Goal: Communication & Community: Answer question/provide support

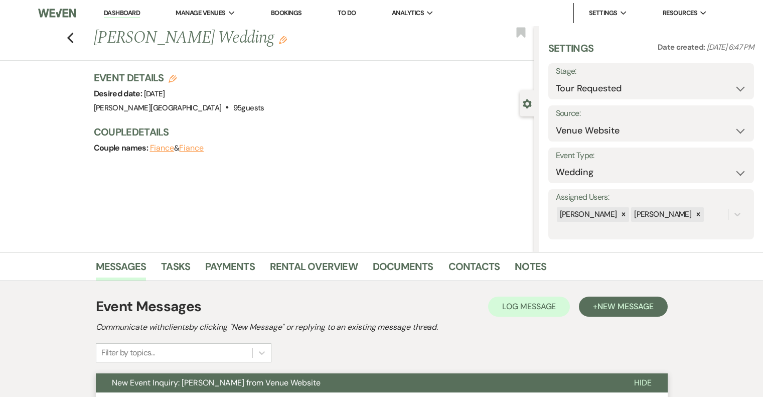
select select "2"
select select "5"
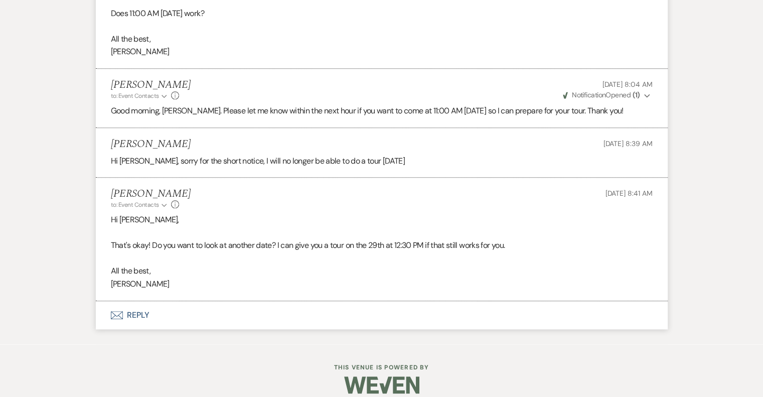
scroll to position [1014, 0]
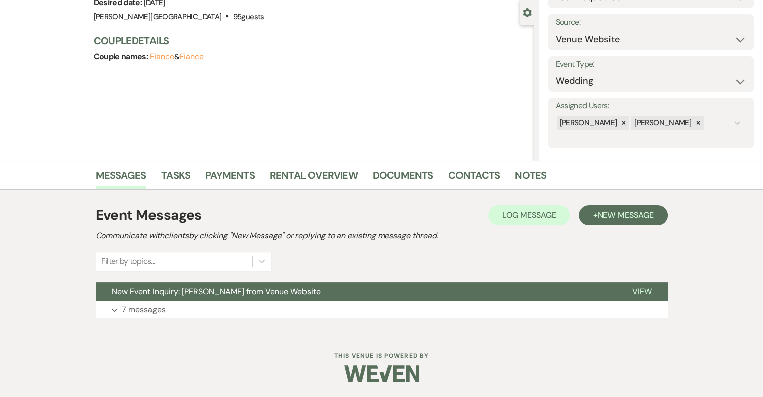
scroll to position [91, 0]
click at [144, 308] on p "7 messages" at bounding box center [144, 309] width 44 height 13
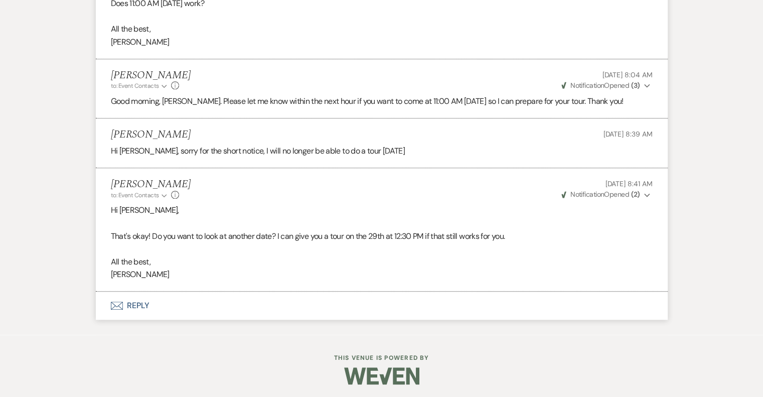
scroll to position [1014, 0]
click at [645, 194] on use "button" at bounding box center [647, 195] width 6 height 4
click at [645, 194] on icon "Collapse" at bounding box center [647, 194] width 6 height 7
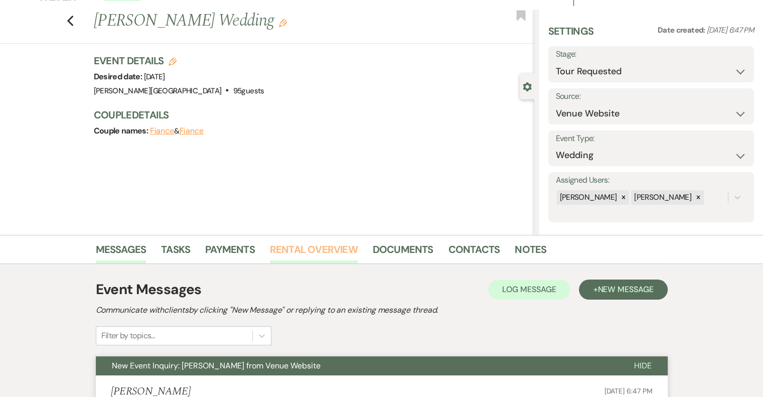
scroll to position [0, 0]
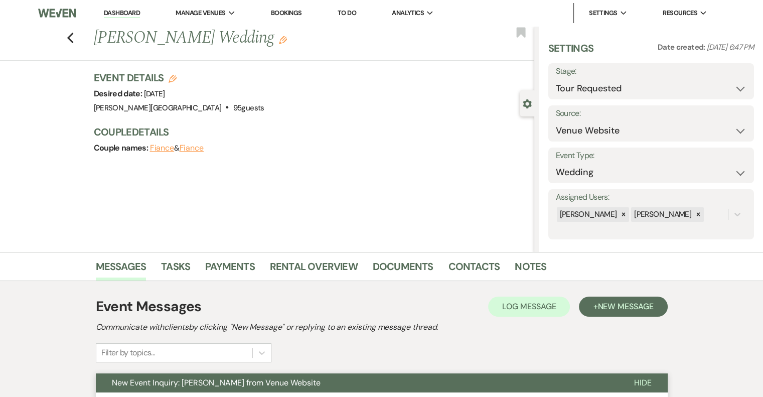
click at [122, 13] on link "Dashboard" at bounding box center [122, 14] width 36 height 10
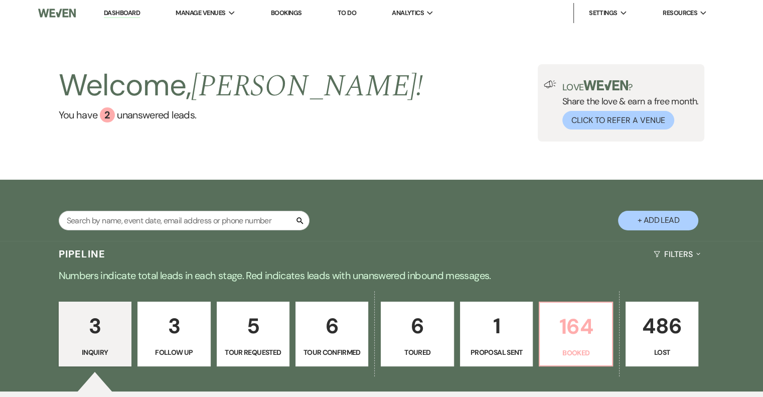
click at [575, 328] on p "164" at bounding box center [576, 326] width 60 height 34
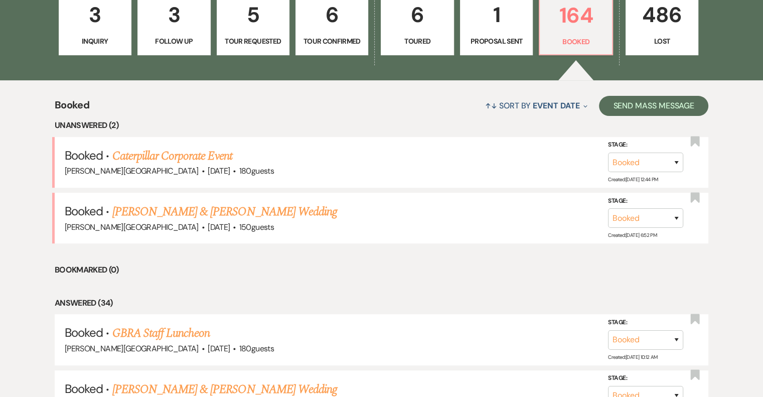
scroll to position [318, 0]
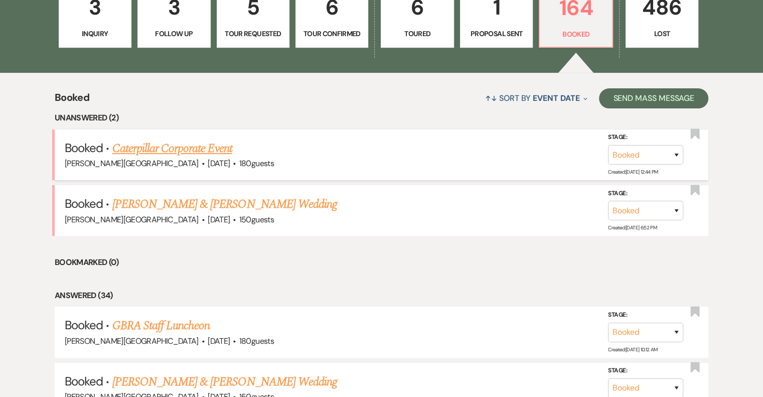
click at [203, 147] on link "Caterpillar Corporate Event" at bounding box center [172, 148] width 120 height 18
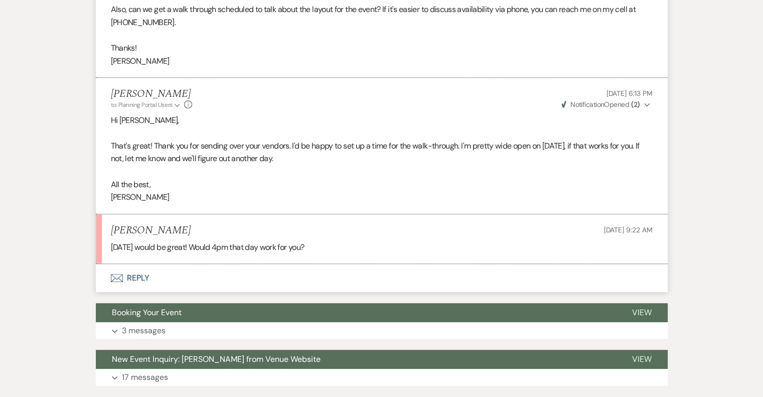
scroll to position [478, 0]
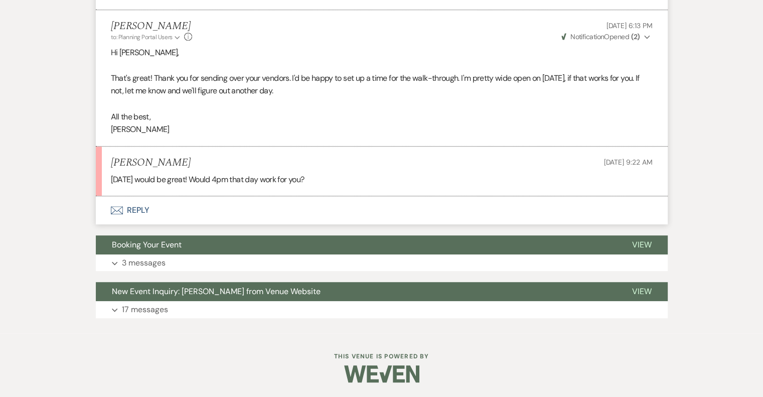
click at [147, 208] on button "Envelope Reply" at bounding box center [382, 210] width 572 height 28
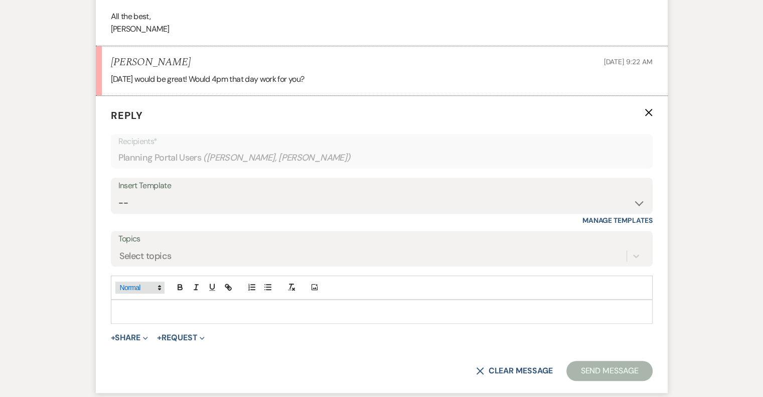
scroll to position [579, 0]
click at [146, 312] on p at bounding box center [382, 310] width 526 height 11
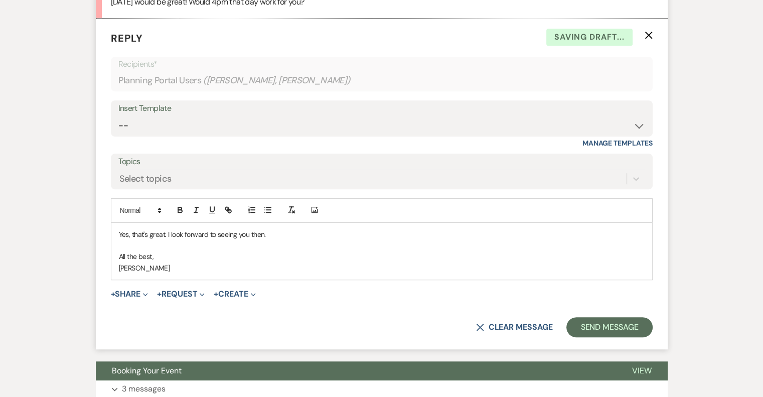
scroll to position [680, 0]
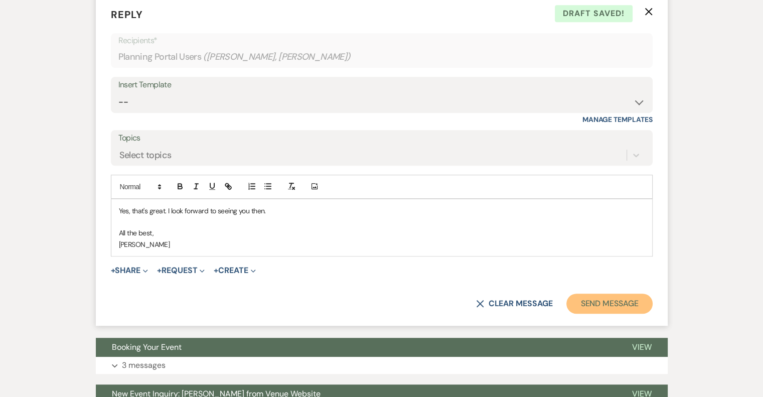
click at [622, 302] on button "Send Message" at bounding box center [609, 303] width 86 height 20
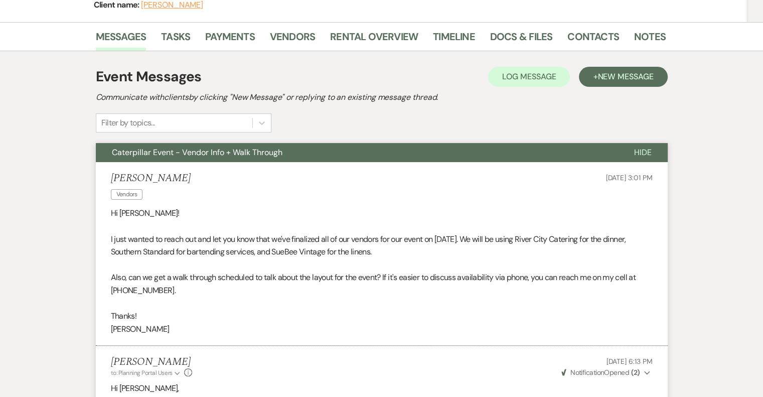
scroll to position [0, 0]
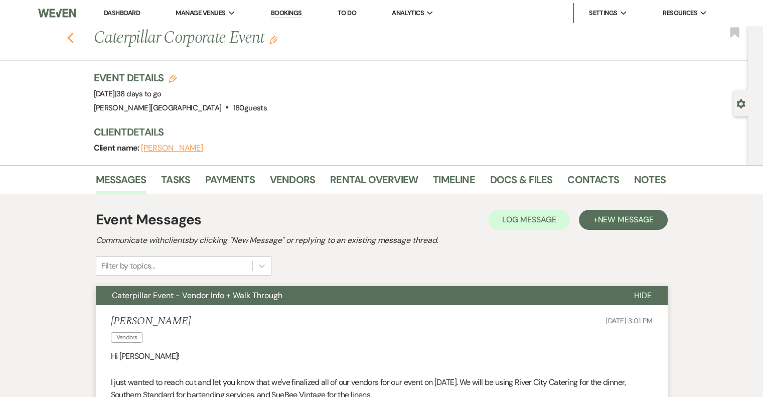
click at [74, 39] on icon "Previous" at bounding box center [71, 38] width 8 height 12
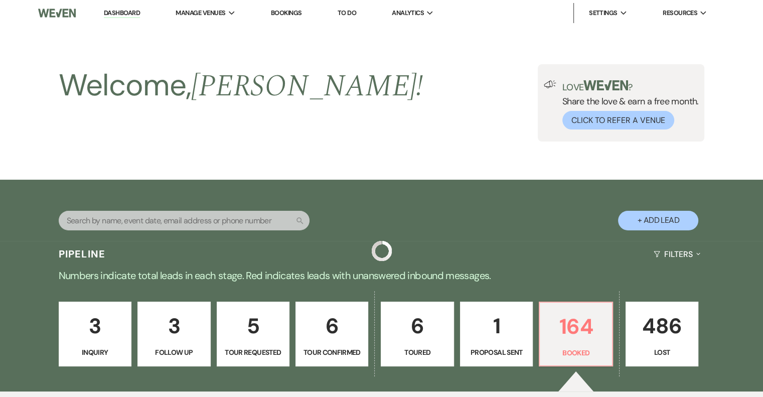
scroll to position [318, 0]
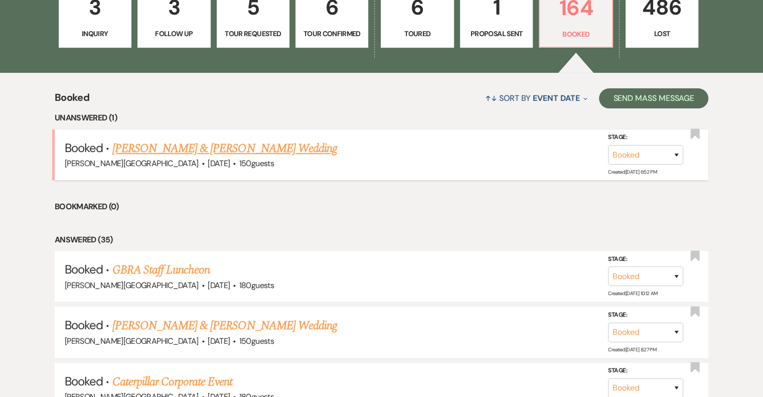
click at [233, 149] on link "Nyle Tabat & Samantha Cason's Wedding" at bounding box center [224, 148] width 225 height 18
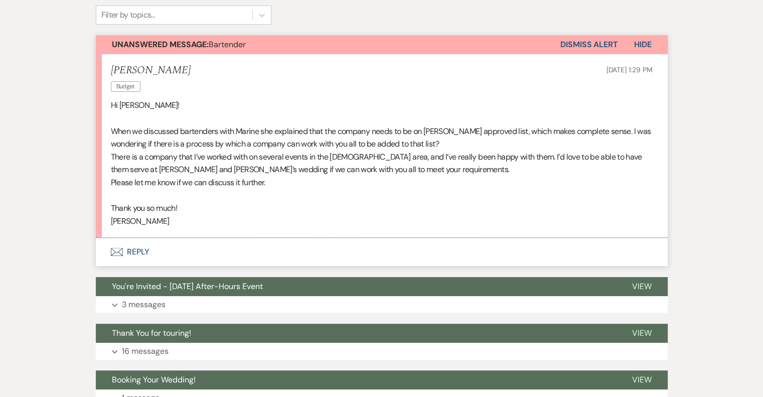
scroll to position [100, 0]
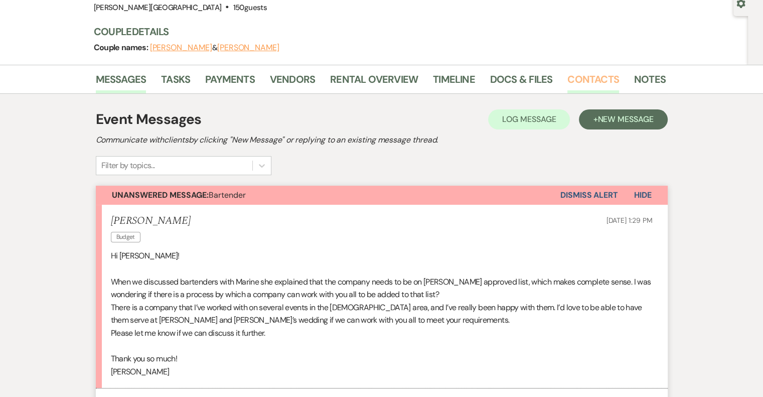
click at [587, 83] on link "Contacts" at bounding box center [593, 82] width 52 height 22
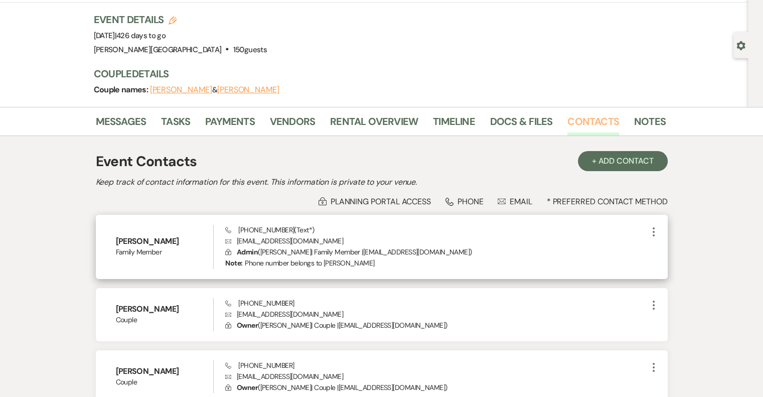
scroll to position [50, 0]
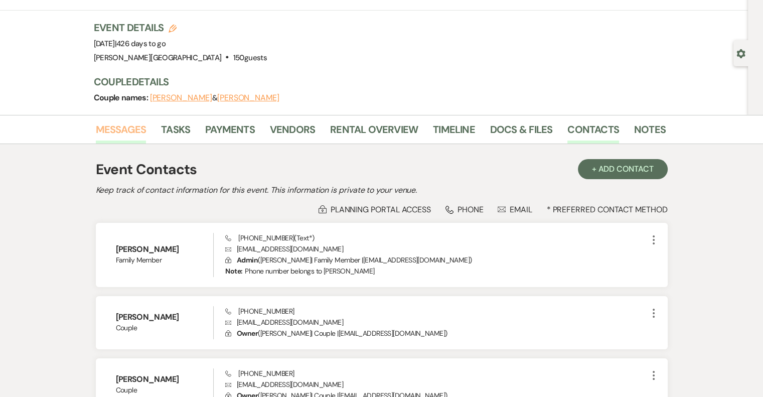
click at [126, 131] on link "Messages" at bounding box center [121, 132] width 51 height 22
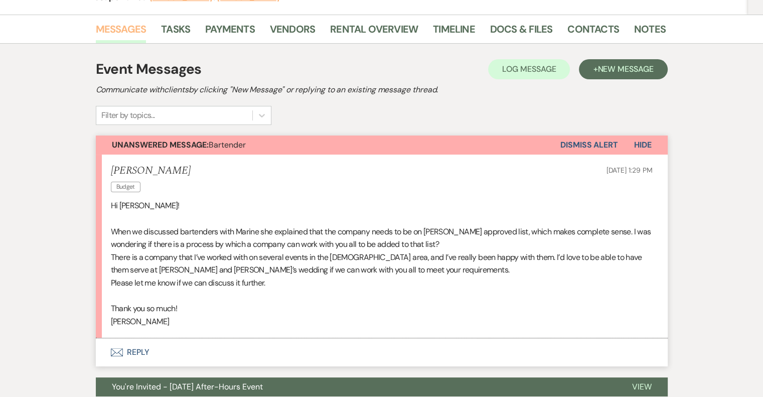
scroll to position [201, 0]
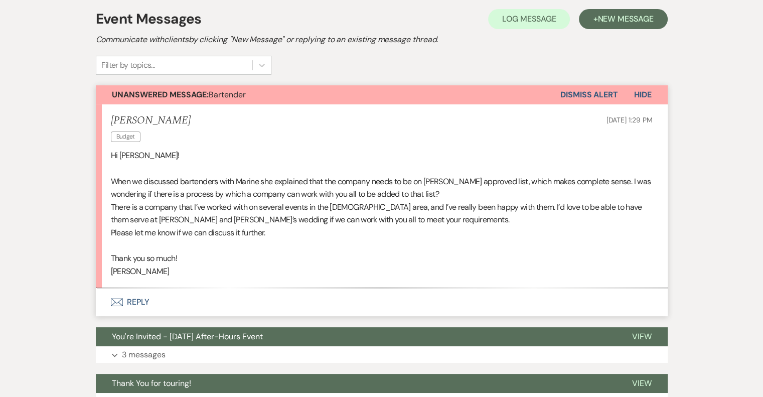
click at [144, 303] on button "Envelope Reply" at bounding box center [382, 302] width 572 height 28
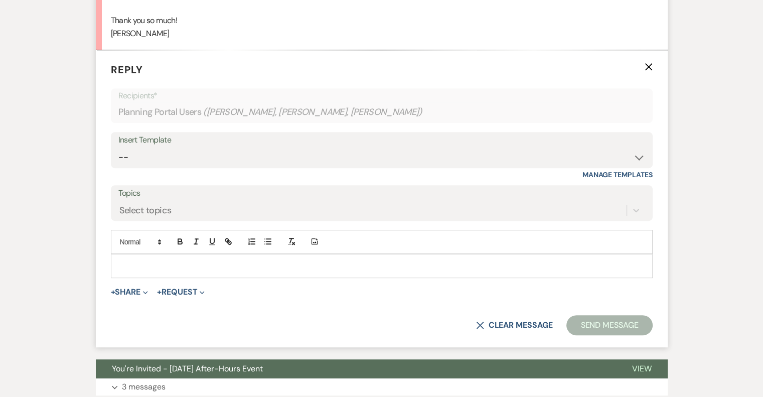
scroll to position [438, 0]
click at [184, 264] on p at bounding box center [382, 265] width 526 height 11
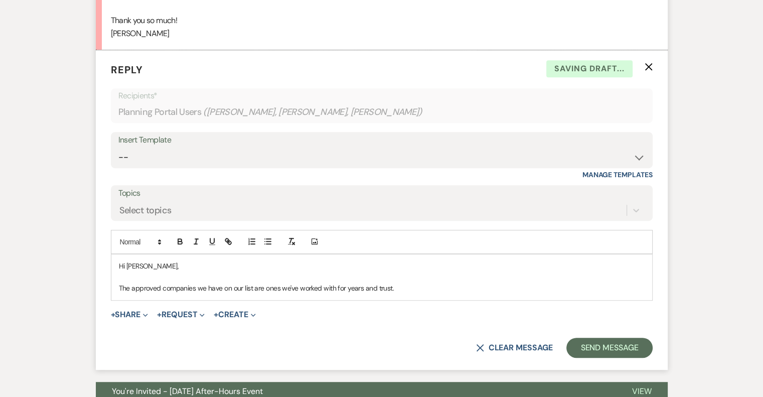
click at [162, 285] on p "The approved companies we have on our list are ones we've worked with for years…" at bounding box center [382, 287] width 526 height 11
click at [445, 289] on p "The approved bartending companies we have on our list are ones we've worked wit…" at bounding box center [382, 287] width 526 height 11
click at [119, 287] on p "The approved bartending companies we have on our list are ones we've worked wit…" at bounding box center [382, 287] width 526 height 11
click at [529, 288] on p "Thank you for reaching out. The approved bartending companies we have on our li…" at bounding box center [382, 287] width 526 height 11
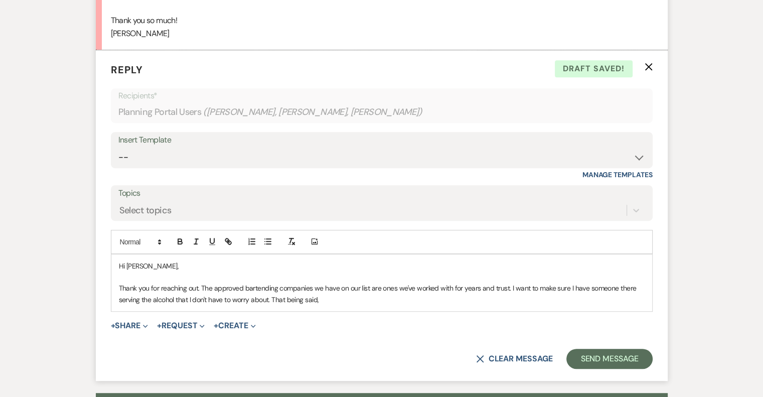
click at [269, 299] on p "Thank you for reaching out. The approved bartending companies we have on our li…" at bounding box center [382, 293] width 526 height 23
click at [484, 302] on p "Thank you for reaching out. The approved bartending companies we have on our li…" at bounding box center [382, 293] width 526 height 23
drag, startPoint x: 270, startPoint y: 299, endPoint x: 252, endPoint y: 300, distance: 17.6
click at [252, 300] on p "Thank you for reaching out. The approved bartending companies we have on our li…" at bounding box center [382, 293] width 526 height 23
click at [476, 295] on p "Thank you for reaching out. The approved bartending companies we have on our li…" at bounding box center [382, 293] width 526 height 23
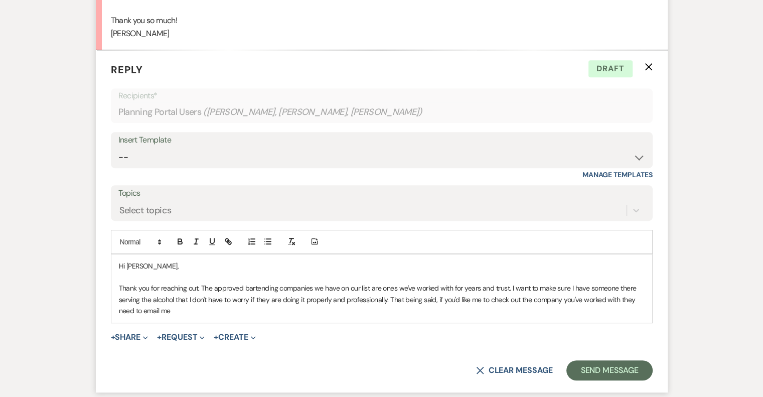
click at [509, 287] on p "Thank you for reaching out. The approved bartending companies we have on our li…" at bounding box center [382, 299] width 526 height 34
drag, startPoint x: 161, startPoint y: 297, endPoint x: 144, endPoint y: 299, distance: 17.6
click at [144, 299] on p "Thank you for reaching out. The approved bartending companies we have on our li…" at bounding box center [382, 299] width 526 height 34
click at [215, 304] on p "Thank you for reaching out. The approved bartending companies we have on our li…" at bounding box center [382, 299] width 526 height 34
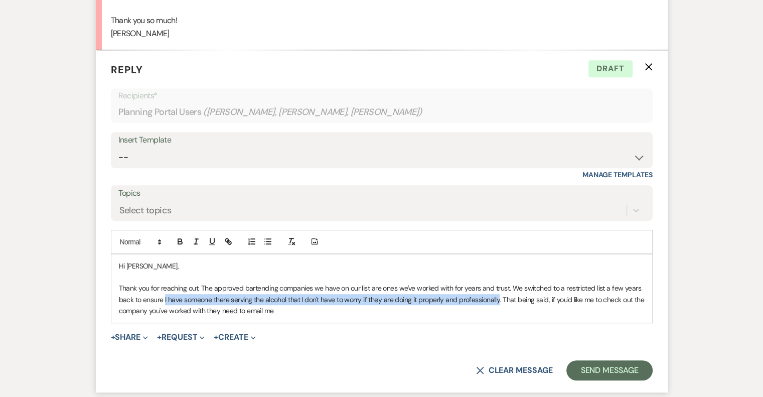
drag, startPoint x: 497, startPoint y: 299, endPoint x: 164, endPoint y: 299, distance: 333.5
click at [164, 299] on p "Thank you for reaching out. The approved bartending companies we have on our li…" at bounding box center [382, 299] width 526 height 34
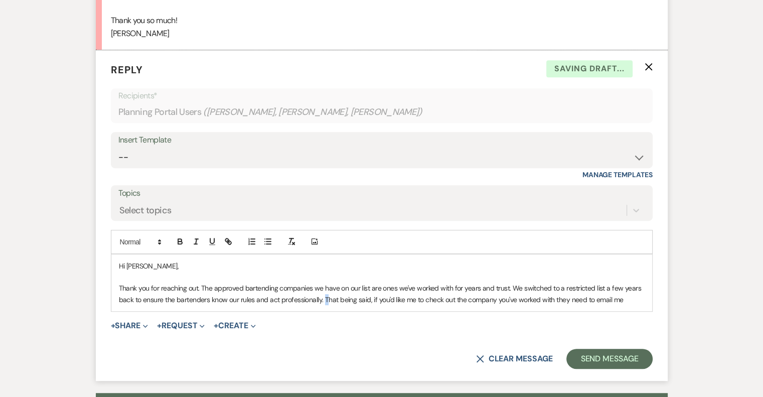
click at [325, 299] on p "Thank you for reaching out. The approved bartending companies we have on our li…" at bounding box center [382, 293] width 526 height 23
click at [192, 301] on p "Thank you for reaching out. The approved bartending companies we have on our li…" at bounding box center [382, 293] width 526 height 23
click at [210, 298] on p "Thank you for reaching out. The approved bartending companies we have on our li…" at bounding box center [382, 293] width 526 height 23
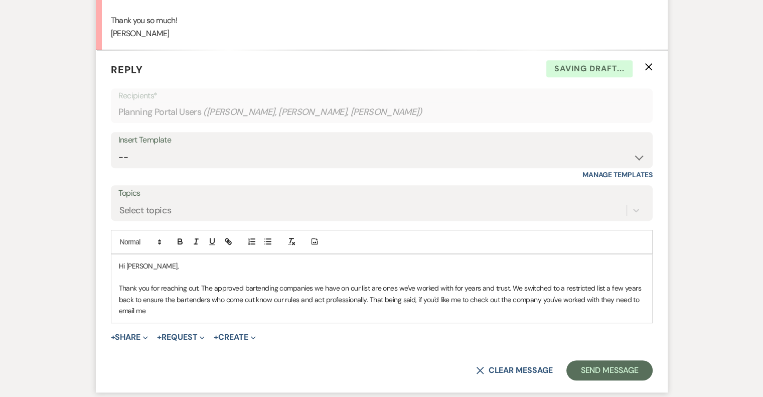
click at [369, 298] on p "Thank you for reaching out. The approved bartending companies we have on our li…" at bounding box center [382, 299] width 526 height 34
drag, startPoint x: 447, startPoint y: 298, endPoint x: 416, endPoint y: 300, distance: 31.7
click at [416, 300] on p "Thank you for reaching out. The approved bartending companies we have on our li…" at bounding box center [382, 299] width 526 height 34
click at [590, 297] on p "Thank you for reaching out. The approved bartending companies we have on our li…" at bounding box center [382, 299] width 526 height 34
drag, startPoint x: 613, startPoint y: 297, endPoint x: 621, endPoint y: 308, distance: 13.2
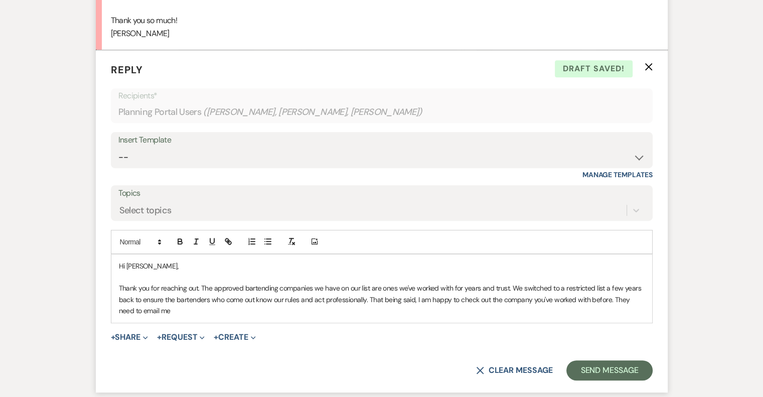
click at [621, 308] on p "Thank you for reaching out. The approved bartending companies we have on our li…" at bounding box center [382, 299] width 526 height 34
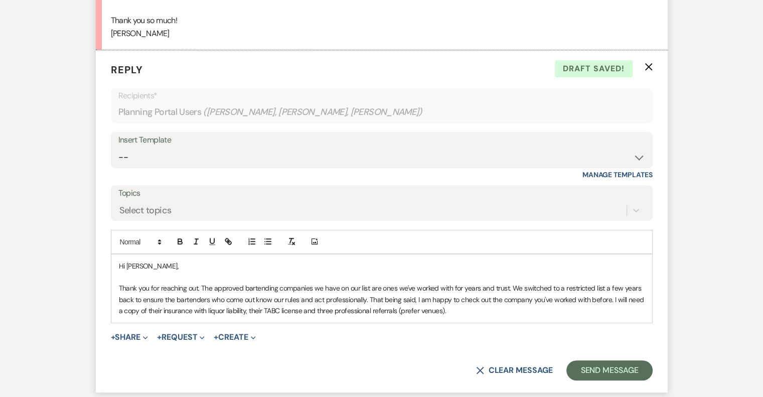
click at [609, 298] on p "Thank you for reaching out. The approved bartending companies we have on our li…" at bounding box center [382, 299] width 526 height 34
click at [611, 299] on p "Thank you for reaching out. The approved bartending companies we have on our li…" at bounding box center [382, 299] width 526 height 34
click at [445, 310] on p "Thank you for reaching out. The approved bartending companies we have on our li…" at bounding box center [382, 299] width 526 height 34
click at [499, 313] on p "Thank you for reaching out. The approved bartending companies we have on our li…" at bounding box center [382, 299] width 526 height 34
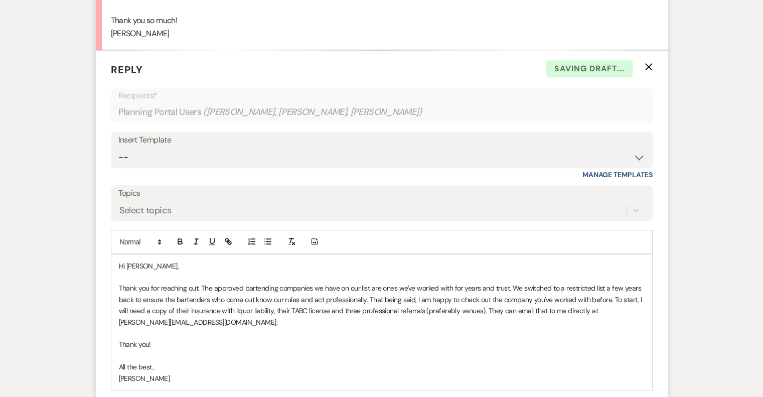
click at [283, 345] on p "Thank you!" at bounding box center [382, 344] width 526 height 11
click at [369, 298] on p "Thank you for reaching out. The approved bartending companies we have on our li…" at bounding box center [382, 304] width 526 height 45
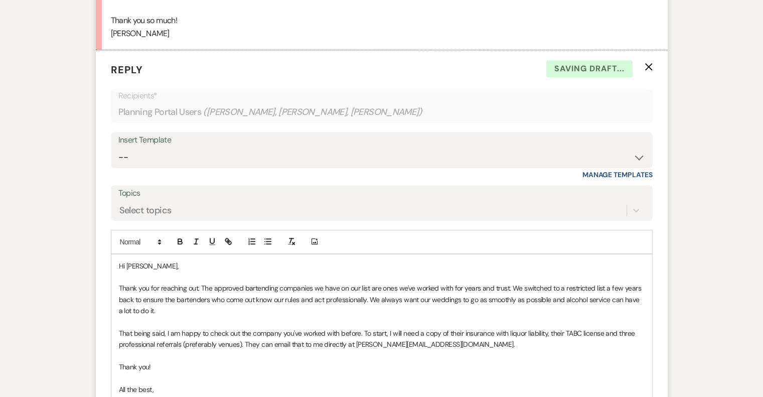
click at [186, 309] on p "Thank you for reaching out. The approved bartending companies we have on our li…" at bounding box center [382, 299] width 526 height 34
click at [562, 299] on p "Thank you for reaching out. The approved bartending companies we have on our li…" at bounding box center [382, 299] width 526 height 34
click at [185, 312] on p "Thank you for reaching out. The approved bartending companies we have on our li…" at bounding box center [382, 299] width 526 height 34
click at [198, 288] on p "Thank you for reaching out. The approved bartending companies we have on our li…" at bounding box center [382, 299] width 526 height 34
click at [229, 316] on p at bounding box center [382, 321] width 526 height 11
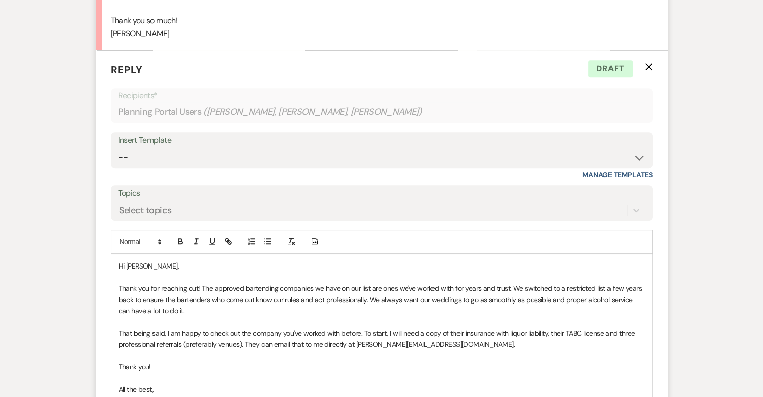
click at [272, 299] on p "Thank you for reaching out! The approved bartending companies we have on our li…" at bounding box center [382, 299] width 526 height 34
click at [449, 307] on p "Thank you for reaching out! The approved bartending companies we have on our li…" at bounding box center [382, 299] width 526 height 34
drag, startPoint x: 168, startPoint y: 310, endPoint x: 142, endPoint y: 310, distance: 25.6
click at [142, 310] on p "Thank you for reaching out! The approved bartending companies we have on our li…" at bounding box center [382, 299] width 526 height 34
click at [206, 307] on p "Thank you for reaching out! The approved bartending companies we have on our li…" at bounding box center [382, 299] width 526 height 34
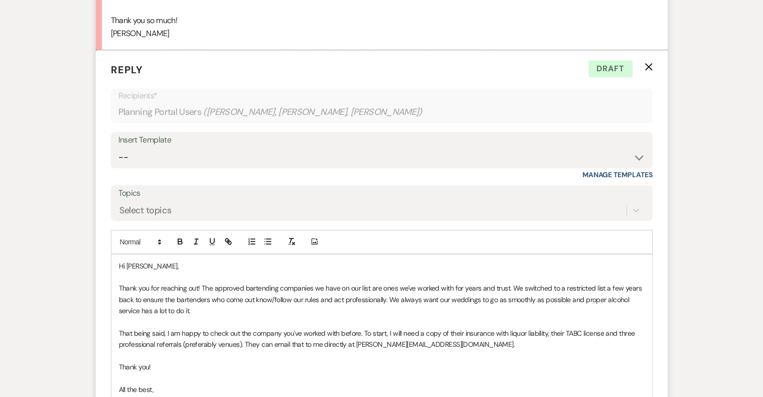
click at [119, 331] on p "That being said, I am happy to check out the company you've worked with before.…" at bounding box center [382, 338] width 526 height 23
click at [472, 352] on p at bounding box center [382, 355] width 526 height 11
drag, startPoint x: 239, startPoint y: 332, endPoint x: 209, endPoint y: 331, distance: 30.1
click at [209, 331] on p "That being said, I am happy to check out the company you've worked with before.…" at bounding box center [382, 338] width 526 height 23
click at [397, 361] on p "Thank you!" at bounding box center [382, 366] width 526 height 11
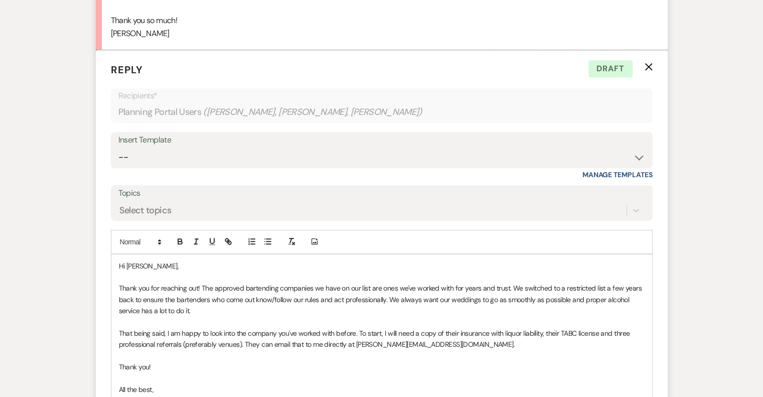
click at [470, 343] on p "That being said, I am happy to look into the company you've worked with before.…" at bounding box center [382, 338] width 526 height 23
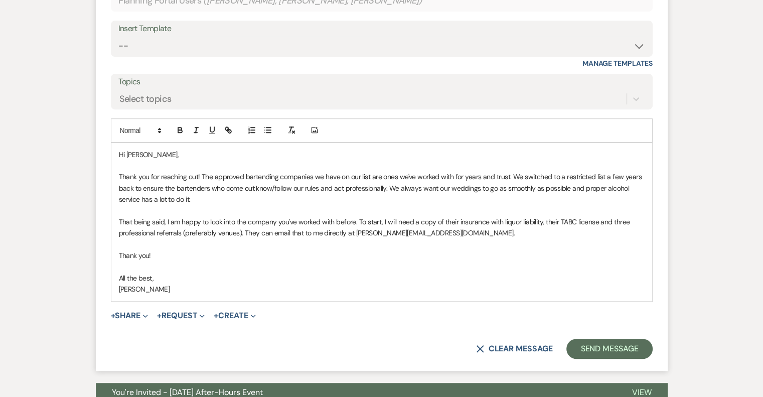
scroll to position [589, 0]
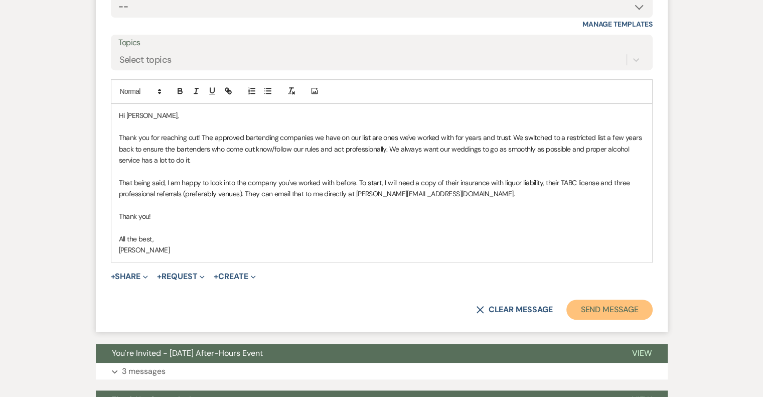
click at [604, 308] on button "Send Message" at bounding box center [609, 309] width 86 height 20
